Goal: Task Accomplishment & Management: Manage account settings

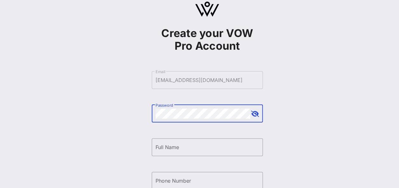
scroll to position [3, 0]
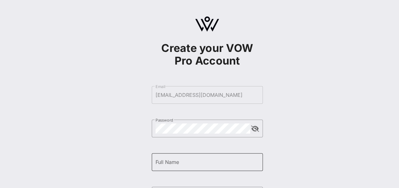
click at [162, 165] on input "Full Name" at bounding box center [206, 162] width 103 height 10
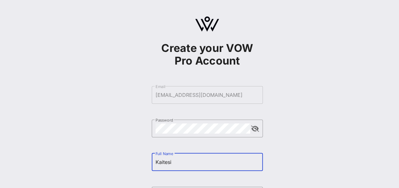
click at [129, 155] on div "Create your VOW Pro Account ​ Email [EMAIL_ADDRESS][DOMAIN_NAME] ​ Password ​ F…" at bounding box center [207, 154] width 384 height 308
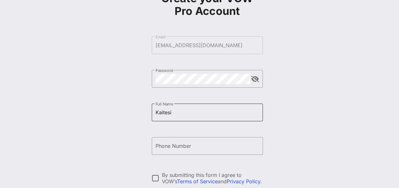
click at [205, 110] on input "Kaitesi" at bounding box center [206, 113] width 103 height 10
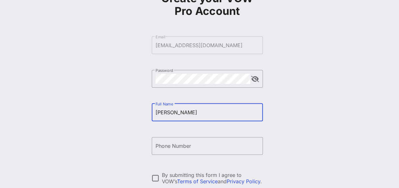
type input "[PERSON_NAME]"
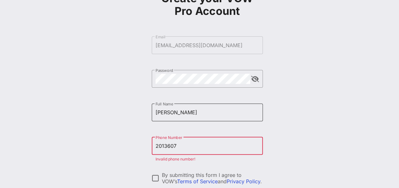
type input "[PHONE_NUMBER]"
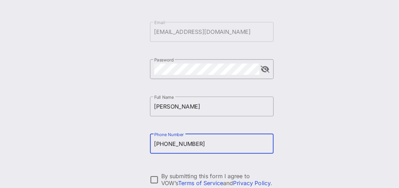
scroll to position [50, 0]
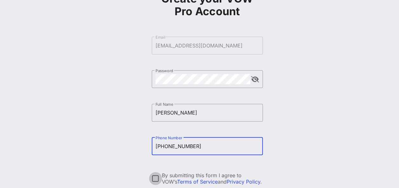
click at [155, 178] on div at bounding box center [155, 179] width 11 height 11
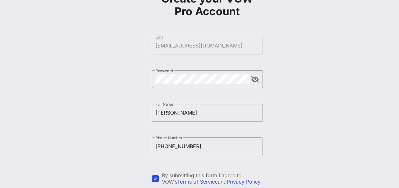
scroll to position [119, 0]
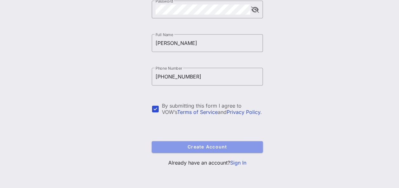
click at [172, 147] on span "Create Account" at bounding box center [207, 146] width 101 height 5
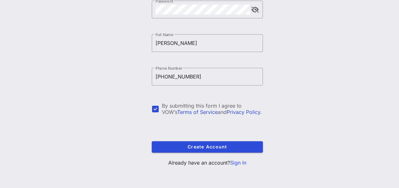
click at [234, 164] on link "Sign In" at bounding box center [238, 163] width 16 height 6
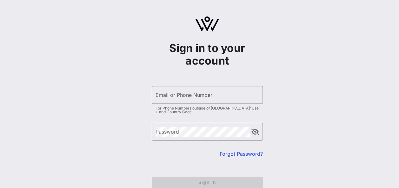
scroll to position [36, 0]
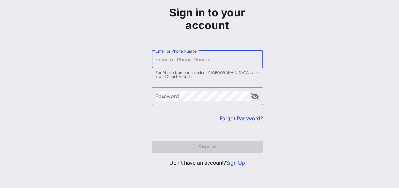
click at [176, 61] on input "Email or Phone Number" at bounding box center [206, 60] width 103 height 10
type input "[EMAIL_ADDRESS][DOMAIN_NAME]"
click at [161, 93] on div "Password" at bounding box center [202, 97] width 95 height 18
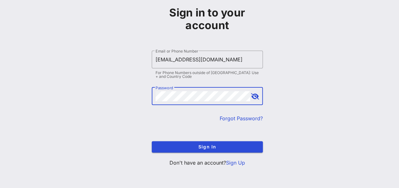
click at [152, 142] on button "Sign In" at bounding box center [207, 147] width 111 height 11
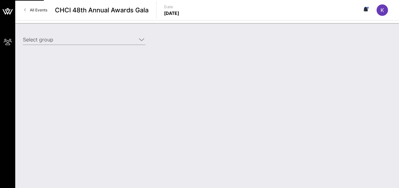
type input "[PERSON_NAME] ([PERSON_NAME]) [[PERSON_NAME], [EMAIL_ADDRESS][DOMAIN_NAME]]"
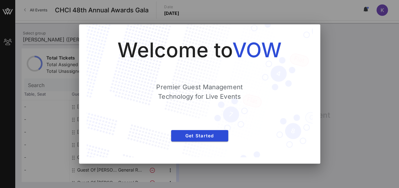
click at [335, 68] on div at bounding box center [199, 94] width 399 height 188
click at [194, 135] on span "Get Started" at bounding box center [199, 135] width 47 height 5
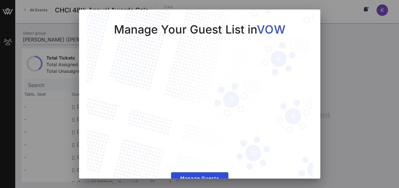
click at [337, 53] on div at bounding box center [199, 94] width 399 height 188
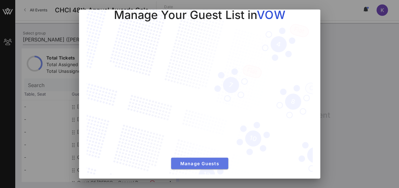
click at [215, 161] on span "Manage Guests" at bounding box center [199, 163] width 47 height 5
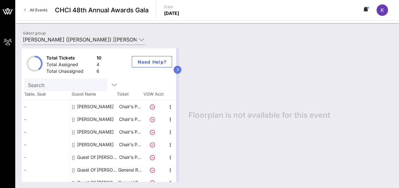
click at [179, 71] on icon "button" at bounding box center [177, 70] width 3 height 4
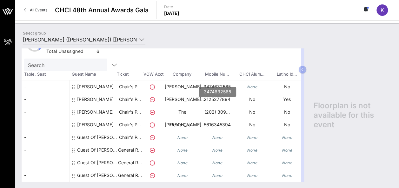
scroll to position [20, 0]
click at [344, 15] on div "All Events CHCI 48th Annual Awards Gala Date [DATE] K" at bounding box center [207, 10] width 384 height 20
click at [151, 124] on icon at bounding box center [152, 125] width 5 height 5
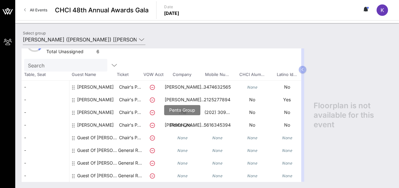
click at [173, 125] on p "Penta Gro…" at bounding box center [182, 125] width 35 height 13
click at [75, 126] on div at bounding box center [74, 128] width 4 height 18
click at [72, 125] on icon at bounding box center [73, 125] width 3 height 5
click at [301, 69] on icon "button" at bounding box center [302, 70] width 3 height 4
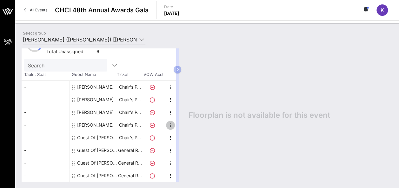
click at [170, 125] on icon "button" at bounding box center [171, 126] width 8 height 8
click at [180, 127] on div "Edit" at bounding box center [186, 127] width 13 height 5
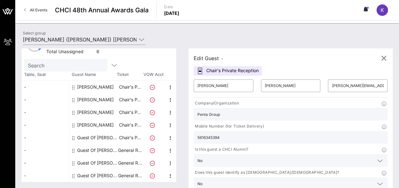
click at [222, 71] on div "Chair's Private Reception" at bounding box center [228, 71] width 68 height 10
drag, startPoint x: 215, startPoint y: 85, endPoint x: 196, endPoint y: 85, distance: 19.0
click at [196, 85] on div "​ [PERSON_NAME]" at bounding box center [223, 86] width 67 height 20
click at [332, 86] on input "[PERSON_NAME][EMAIL_ADDRESS][PERSON_NAME][DOMAIN_NAME]" at bounding box center [358, 86] width 52 height 10
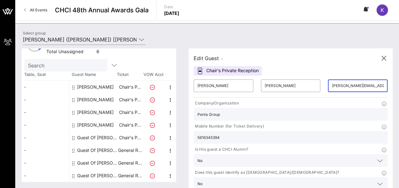
click at [332, 86] on input "[PERSON_NAME][EMAIL_ADDRESS][PERSON_NAME][DOMAIN_NAME]" at bounding box center [358, 86] width 52 height 10
click at [381, 57] on icon "button" at bounding box center [384, 59] width 8 height 8
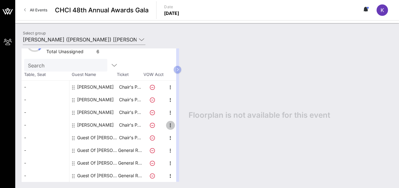
click at [168, 126] on icon "button" at bounding box center [171, 126] width 8 height 8
click at [185, 138] on div "Delete" at bounding box center [186, 139] width 13 height 5
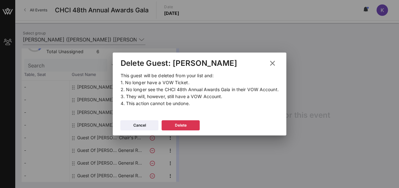
click at [277, 66] on button at bounding box center [272, 63] width 12 height 11
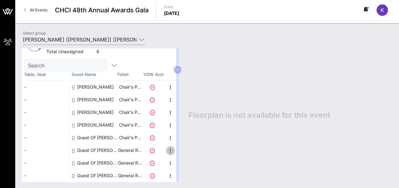
click at [170, 149] on icon "button" at bounding box center [171, 151] width 8 height 8
click at [181, 155] on div "Edit" at bounding box center [186, 152] width 13 height 5
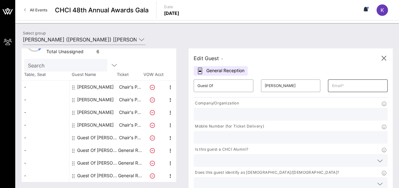
click at [328, 88] on div "​" at bounding box center [358, 86] width 60 height 13
paste input "[PERSON_NAME][EMAIL_ADDRESS][PERSON_NAME][DOMAIN_NAME]"
type input "[PERSON_NAME][EMAIL_ADDRESS][PERSON_NAME][DOMAIN_NAME]"
click at [227, 86] on input "Guest Of" at bounding box center [223, 86] width 52 height 10
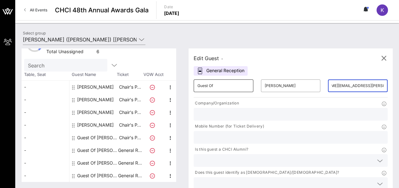
scroll to position [0, 0]
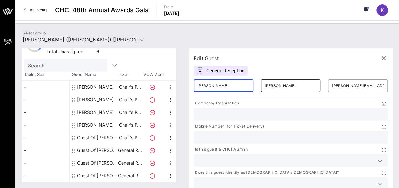
type input "[PERSON_NAME]"
click at [261, 85] on div "​ [PERSON_NAME]" at bounding box center [291, 86] width 60 height 13
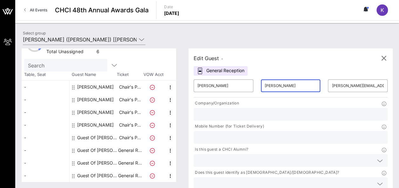
click at [261, 85] on div "​ [PERSON_NAME]" at bounding box center [291, 86] width 60 height 13
type input "[PERSON_NAME]"
click at [234, 112] on input "text" at bounding box center [290, 114] width 186 height 8
type input "Penta Group"
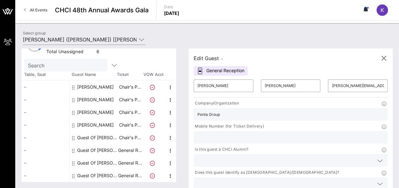
type input "5616345394"
click at [377, 181] on icon at bounding box center [380, 185] width 6 height 8
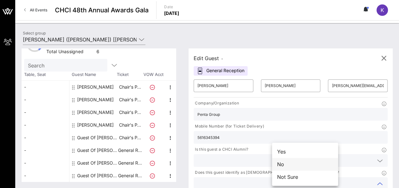
click at [283, 163] on div "No" at bounding box center [305, 164] width 66 height 13
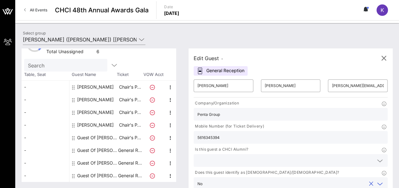
click at [376, 157] on div at bounding box center [380, 161] width 8 height 8
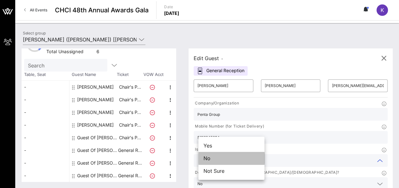
click at [213, 159] on div "No" at bounding box center [231, 158] width 66 height 13
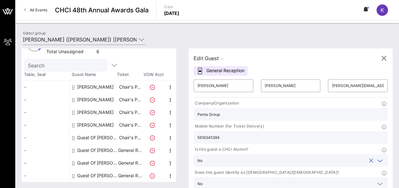
type input "[PERSON_NAME] Companies"
click at [170, 125] on icon "button" at bounding box center [171, 126] width 8 height 8
click at [182, 138] on div "Delete" at bounding box center [186, 139] width 13 height 5
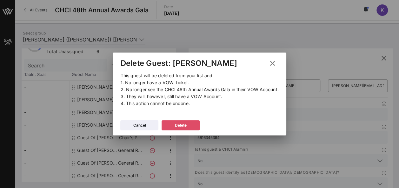
click at [176, 125] on div "Delete" at bounding box center [181, 125] width 12 height 6
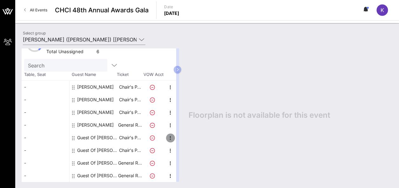
click at [169, 137] on icon "button" at bounding box center [171, 139] width 8 height 8
click at [189, 143] on div "Edit" at bounding box center [186, 140] width 13 height 10
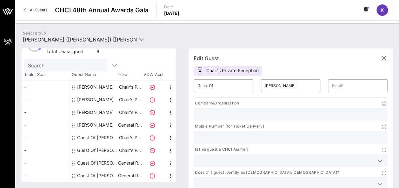
click at [218, 95] on div "​ Guest Of" at bounding box center [223, 86] width 67 height 20
click at [217, 89] on input "Guest Of" at bounding box center [223, 86] width 52 height 10
type input "[PERSON_NAME]"
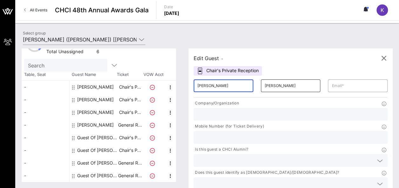
click at [265, 83] on input "[PERSON_NAME]" at bounding box center [291, 86] width 52 height 10
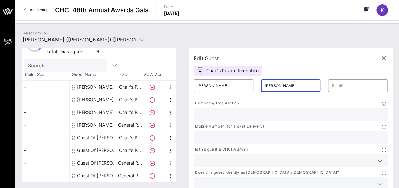
click at [265, 83] on input "[PERSON_NAME]" at bounding box center [291, 86] width 52 height 10
type input "[PERSON_NAME]"
click at [241, 114] on input "text" at bounding box center [290, 114] width 186 height 8
type input "[PERSON_NAME] Companies"
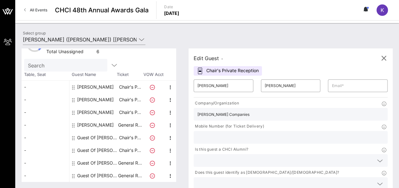
type input "[EMAIL_ADDRESS][DOMAIN_NAME]"
type input "2013607671"
click at [242, 117] on input "[PERSON_NAME] Companies" at bounding box center [290, 114] width 186 height 8
paste input "[EMAIL_ADDRESS][DOMAIN_NAME]"
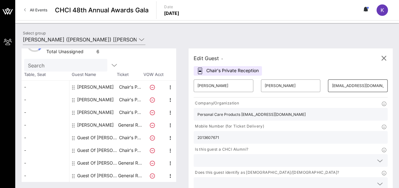
type input "Personal Care Products [EMAIL_ADDRESS][DOMAIN_NAME]"
click at [332, 87] on input "[EMAIL_ADDRESS][DOMAIN_NAME]" at bounding box center [358, 86] width 52 height 10
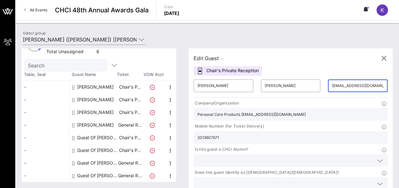
paste input "[EMAIL_ADDRESS][DOMAIN_NAME]"
type input "[EMAIL_ADDRESS][DOMAIN_NAME]"
click at [304, 134] on input "2013607671" at bounding box center [290, 138] width 186 height 8
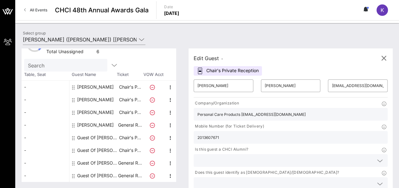
click at [304, 134] on input "2013607671" at bounding box center [290, 138] width 186 height 8
type input "2022971412"
click at [377, 157] on icon at bounding box center [380, 161] width 6 height 8
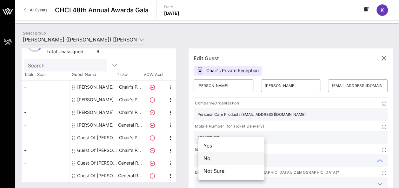
click at [227, 158] on div "No" at bounding box center [231, 158] width 66 height 13
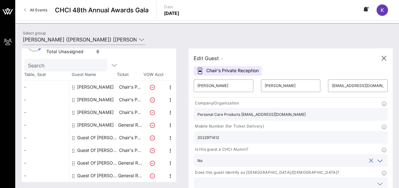
click at [293, 180] on input "text" at bounding box center [285, 184] width 176 height 8
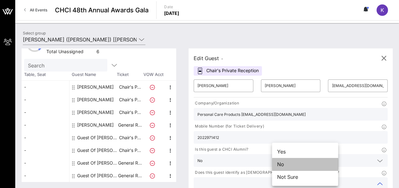
click at [284, 161] on div "No" at bounding box center [305, 164] width 66 height 13
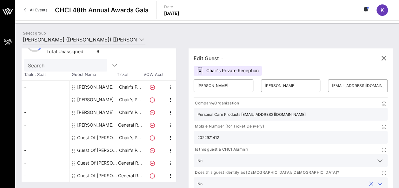
type input "[PERSON_NAME] Companies"
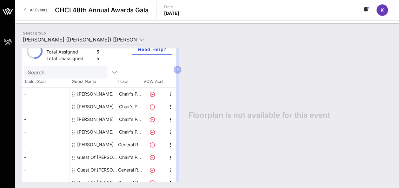
scroll to position [13, 0]
click at [169, 156] on icon "button" at bounding box center [171, 158] width 8 height 8
click at [179, 159] on div "Edit" at bounding box center [186, 159] width 23 height 13
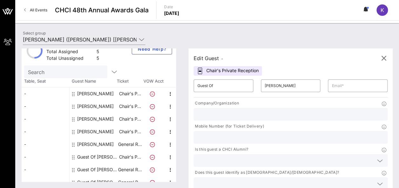
drag, startPoint x: 347, startPoint y: 109, endPoint x: 228, endPoint y: 81, distance: 122.8
click at [228, 81] on div "Guest Of" at bounding box center [223, 86] width 52 height 13
click at [228, 81] on input "Guest Of" at bounding box center [223, 86] width 52 height 10
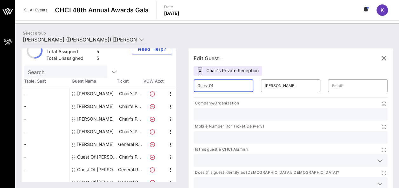
paste input "enevieve"
type input "[PERSON_NAME]"
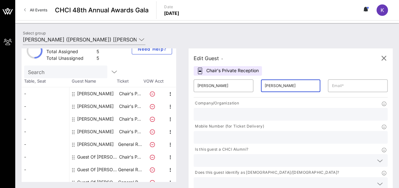
click at [266, 86] on input "[PERSON_NAME]" at bounding box center [291, 86] width 52 height 10
type input "Strand"
click at [332, 87] on input "text" at bounding box center [358, 86] width 52 height 10
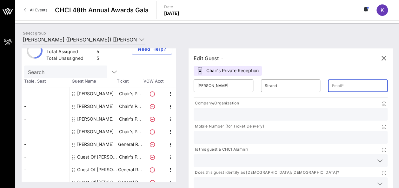
paste input "[EMAIL_ADDRESS][DOMAIN_NAME]"
type input "[EMAIL_ADDRESS][DOMAIN_NAME]"
click at [315, 134] on input "text" at bounding box center [290, 138] width 186 height 8
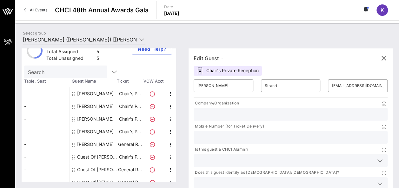
paste input "202.803.1936"
click at [284, 134] on input "202.803.1936" at bounding box center [290, 138] width 186 height 8
type input "2028031936"
click at [241, 119] on div at bounding box center [290, 114] width 186 height 13
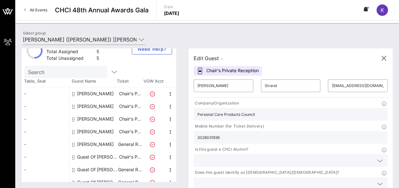
type input "Personal Care Products Council"
click at [377, 157] on icon at bounding box center [380, 161] width 6 height 8
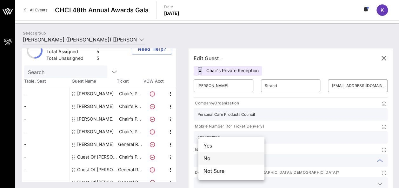
click at [241, 155] on div "No" at bounding box center [231, 158] width 66 height 13
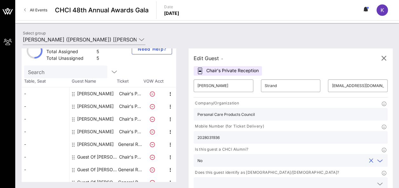
click at [285, 180] on input "text" at bounding box center [285, 184] width 176 height 8
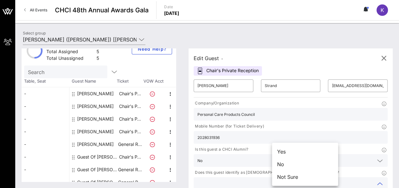
drag, startPoint x: 278, startPoint y: 162, endPoint x: 281, endPoint y: 164, distance: 3.4
click at [281, 164] on div "No" at bounding box center [305, 164] width 66 height 13
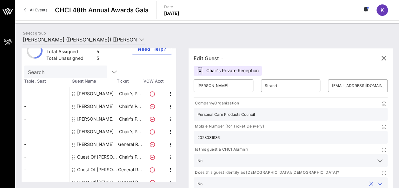
type input "[PERSON_NAME] Companies"
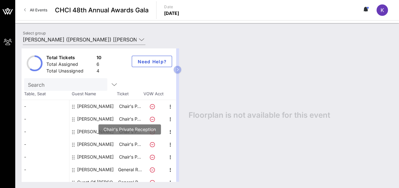
scroll to position [45, 0]
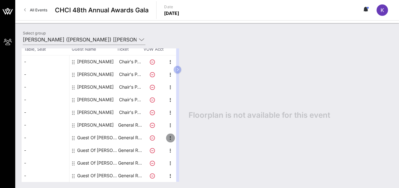
click at [168, 136] on icon "button" at bounding box center [171, 139] width 8 height 8
click at [179, 139] on div "Edit" at bounding box center [186, 140] width 23 height 13
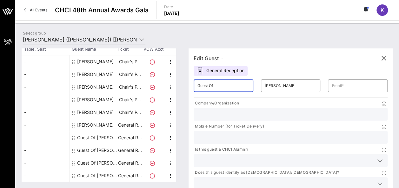
click at [228, 84] on input "Guest Of" at bounding box center [223, 86] width 52 height 10
paste input "[PERSON_NAME]"
type input "[PERSON_NAME]"
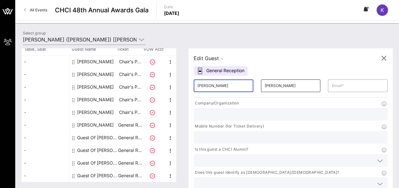
click at [265, 84] on input "[PERSON_NAME]" at bounding box center [291, 86] width 52 height 10
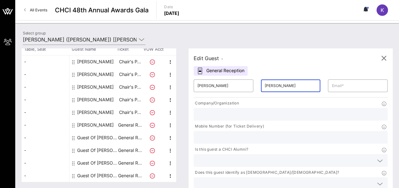
click at [265, 84] on input "[PERSON_NAME]" at bounding box center [291, 86] width 52 height 10
paste input "[PERSON_NAME]"
type input "[PERSON_NAME]"
click at [221, 115] on input "text" at bounding box center [290, 114] width 186 height 8
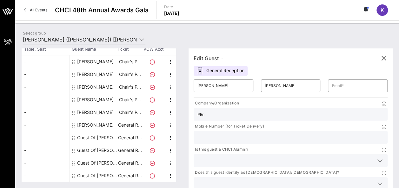
type input "Penta Group"
type input "[PERSON_NAME][EMAIL_ADDRESS][PERSON_NAME][DOMAIN_NAME]"
type input "5616345394"
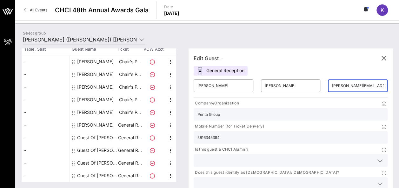
click at [332, 86] on input "[PERSON_NAME][EMAIL_ADDRESS][PERSON_NAME][DOMAIN_NAME]" at bounding box center [358, 86] width 52 height 10
paste input "[PERSON_NAME].[PERSON_NAME]"
type input "[PERSON_NAME][EMAIL_ADDRESS][PERSON_NAME][DOMAIN_NAME]"
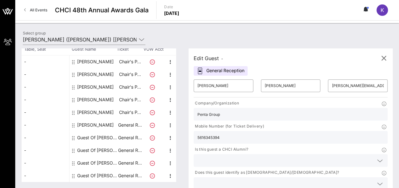
click at [288, 134] on input "5616345394" at bounding box center [290, 138] width 186 height 8
paste input "[PHONE_NUMBER]"
type input "[PHONE_NUMBER]"
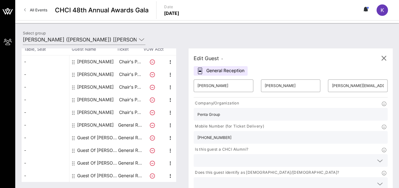
click at [377, 157] on icon at bounding box center [380, 161] width 6 height 8
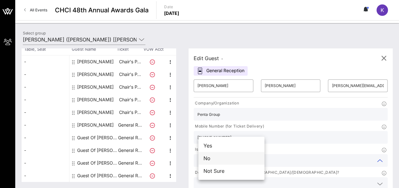
click at [224, 160] on div "No" at bounding box center [231, 158] width 66 height 13
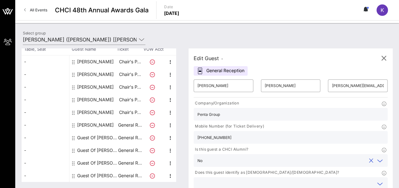
click at [283, 180] on input "text" at bounding box center [285, 184] width 176 height 8
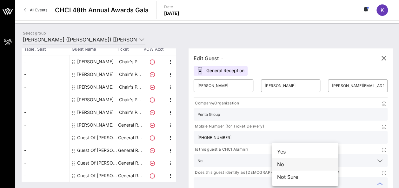
click at [288, 164] on div "No" at bounding box center [305, 164] width 66 height 13
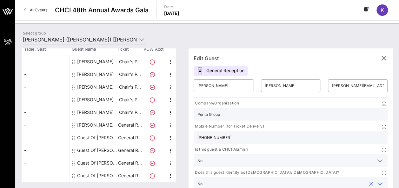
type input "W"
type input "[PERSON_NAME] Companies"
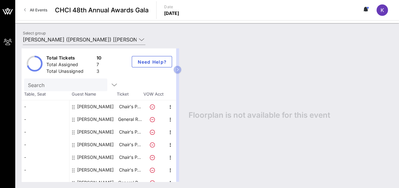
click at [28, 7] on link "All Events" at bounding box center [35, 10] width 31 height 10
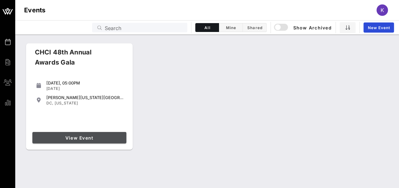
click at [58, 140] on span "View Event" at bounding box center [79, 138] width 89 height 5
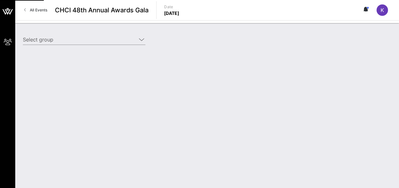
type input "[PERSON_NAME] ([PERSON_NAME]) [[PERSON_NAME], [EMAIL_ADDRESS][DOMAIN_NAME]]"
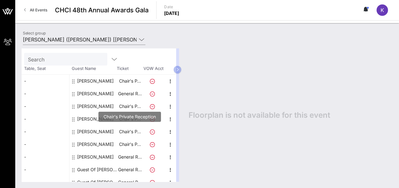
scroll to position [45, 0]
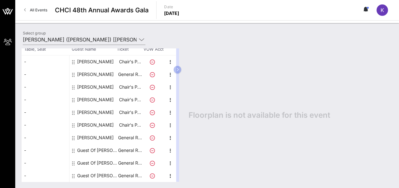
click at [377, 12] on div "K" at bounding box center [381, 9] width 11 height 11
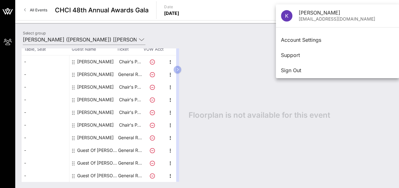
click at [261, 17] on div "All Events CHCI 48th Annual Awards Gala Date [DATE] K" at bounding box center [207, 10] width 384 height 20
